Goal: Task Accomplishment & Management: Manage account settings

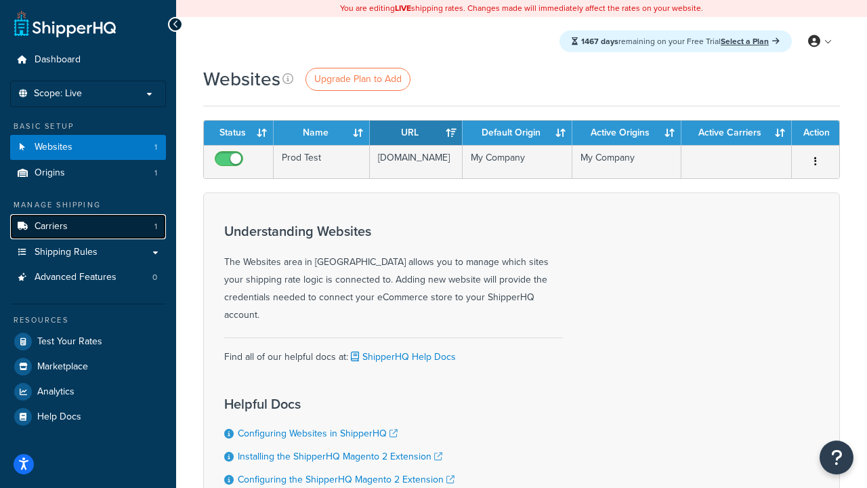
click at [62, 226] on span "Carriers" at bounding box center [51, 227] width 33 height 12
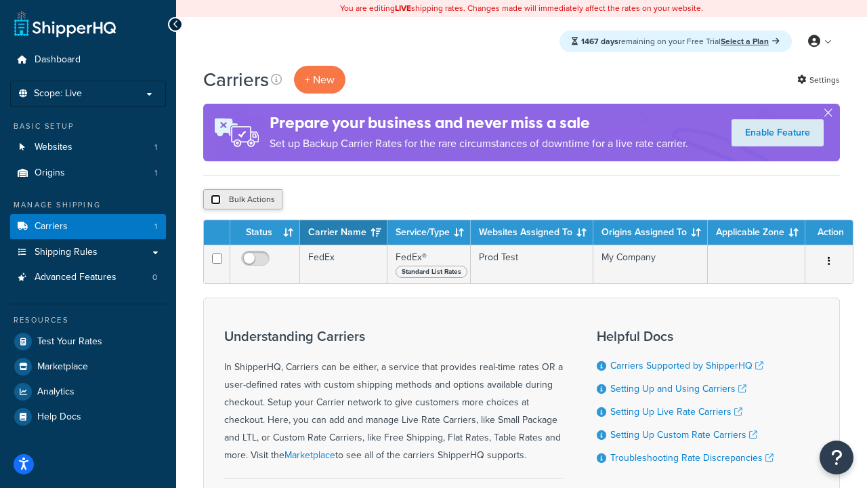
click at [220, 204] on input "checkbox" at bounding box center [216, 199] width 10 height 10
checkbox input "true"
click at [351, 200] on button "Delete" at bounding box center [361, 199] width 47 height 20
